Goal: Task Accomplishment & Management: Check status

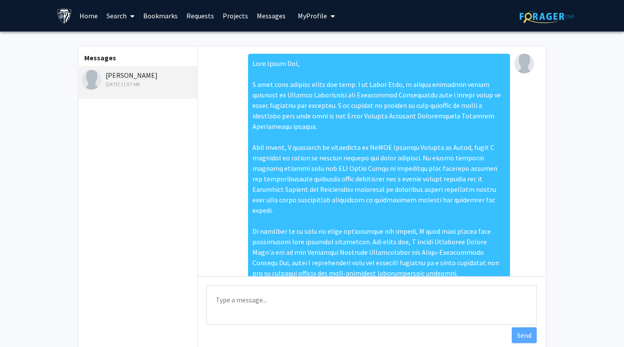
scroll to position [204, 0]
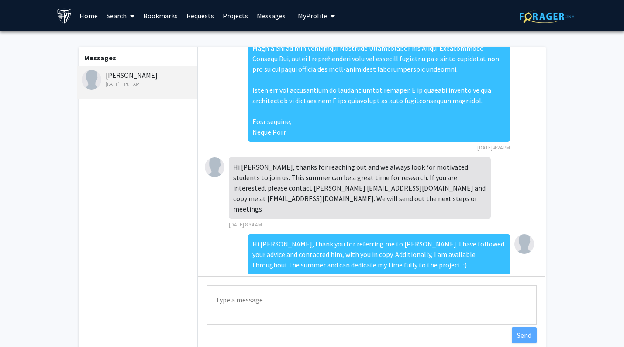
click at [168, 128] on div "Messages Yihao Liu Apr 20, 2024 11:07 AM" at bounding box center [137, 200] width 121 height 306
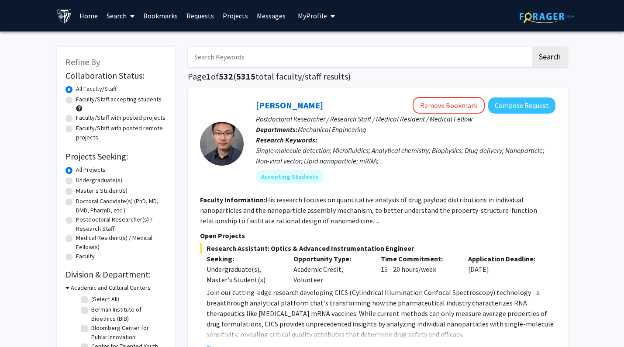
click at [237, 17] on link "Projects" at bounding box center [235, 15] width 34 height 31
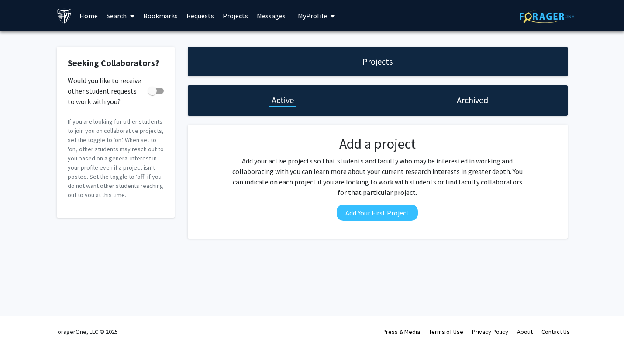
click at [314, 14] on span "My Profile" at bounding box center [312, 15] width 29 height 9
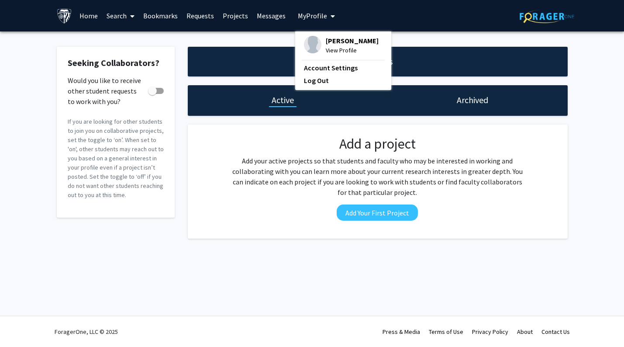
click at [259, 14] on link "Messages" at bounding box center [271, 15] width 38 height 31
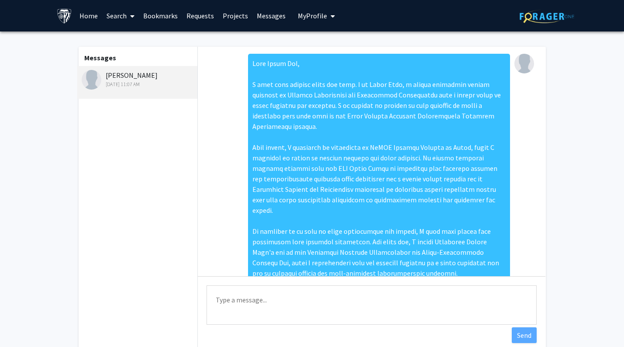
scroll to position [204, 0]
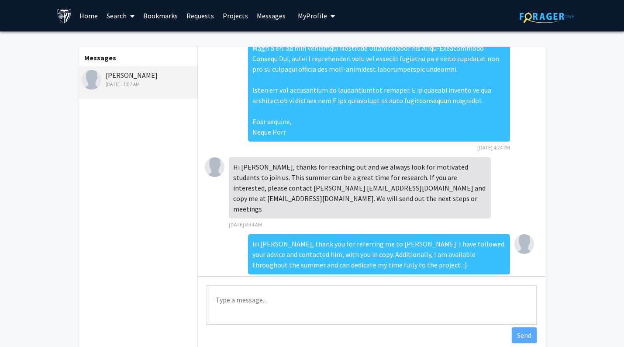
click at [193, 19] on link "Requests" at bounding box center [200, 15] width 36 height 31
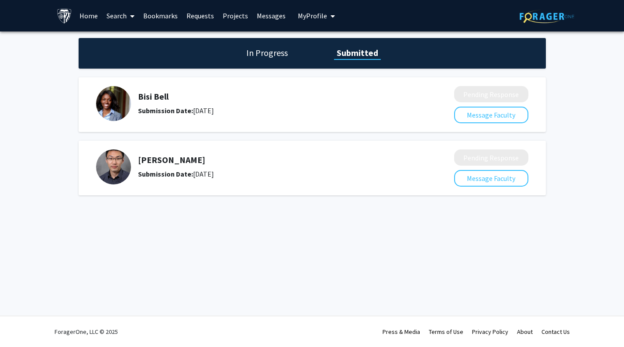
click at [363, 106] on div "Submission Date: September 02, 2025" at bounding box center [273, 110] width 270 height 10
click at [234, 111] on div "Submission Date: September 02, 2025" at bounding box center [273, 110] width 270 height 10
